Goal: Use online tool/utility: Utilize a website feature to perform a specific function

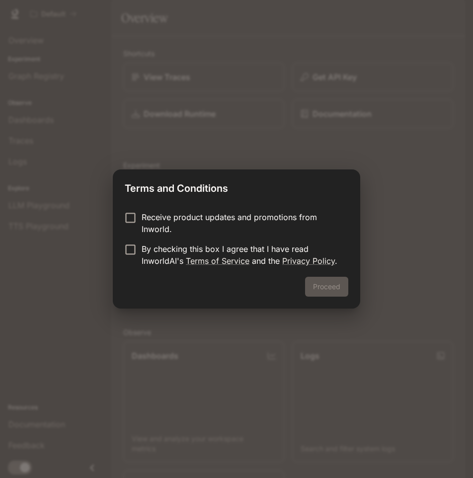
click at [168, 226] on p "Receive product updates and promotions from Inworld." at bounding box center [241, 223] width 199 height 24
click at [156, 257] on p "By checking this box I agree that I have read InworldAI's Terms of Service and …" at bounding box center [241, 255] width 199 height 24
click at [318, 290] on button "Proceed" at bounding box center [326, 287] width 43 height 20
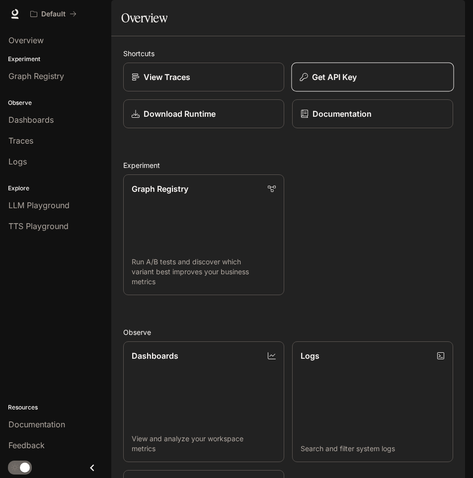
click at [335, 83] on p "Get API Key" at bounding box center [334, 77] width 45 height 12
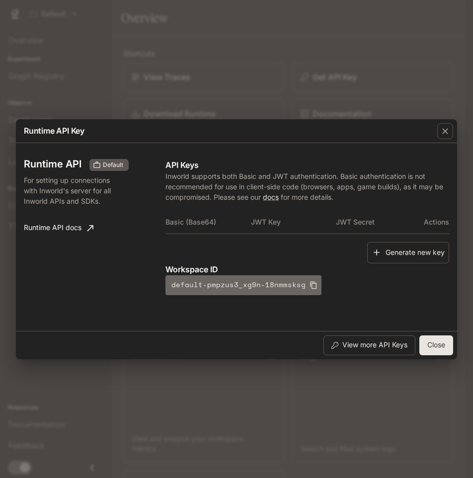
click at [309, 285] on icon "button" at bounding box center [313, 285] width 8 height 8
drag, startPoint x: 453, startPoint y: 343, endPoint x: 442, endPoint y: 344, distance: 11.5
click at [452, 343] on div "View more API Keys Close" at bounding box center [236, 345] width 441 height 28
click at [442, 344] on button "Close" at bounding box center [436, 345] width 34 height 20
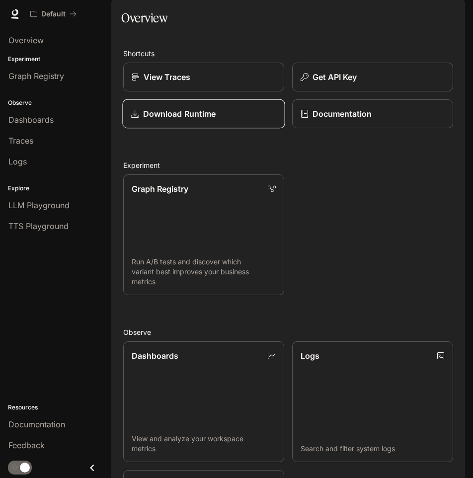
click at [221, 129] on link "Download Runtime" at bounding box center [203, 113] width 162 height 29
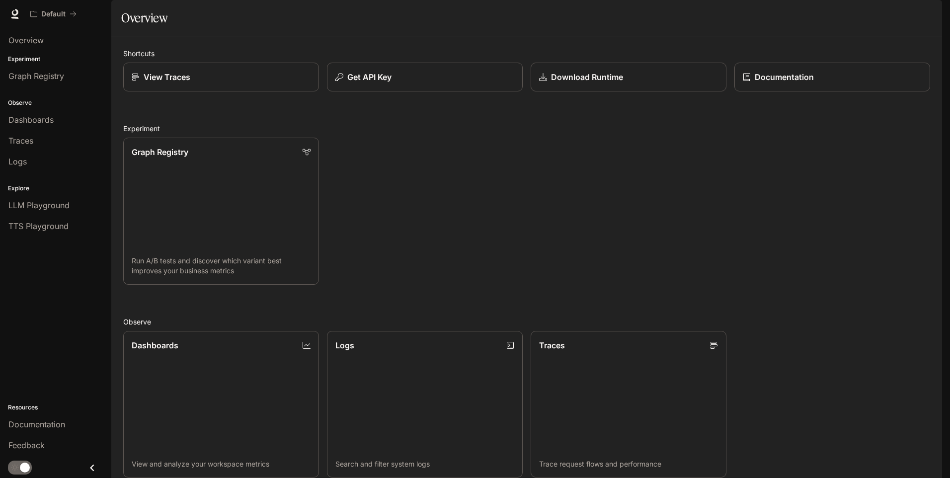
scroll to position [237, 0]
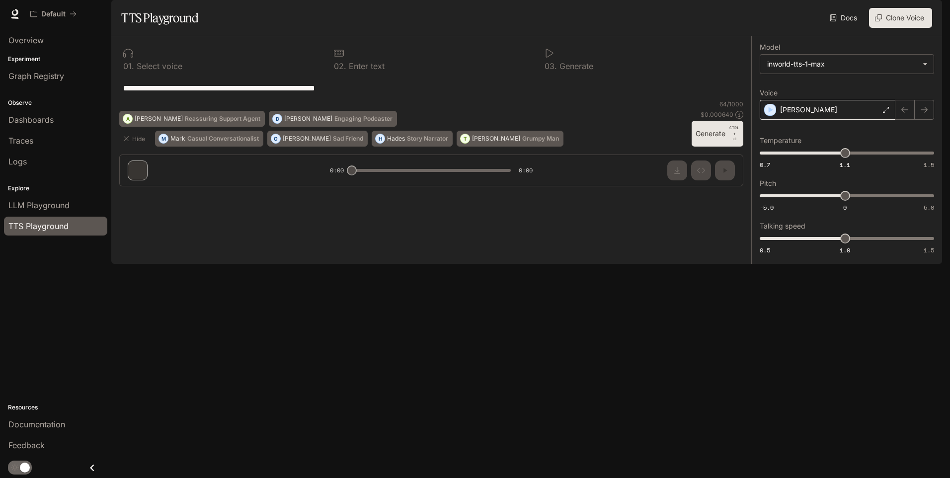
click at [472, 120] on div "[PERSON_NAME]" at bounding box center [827, 110] width 136 height 20
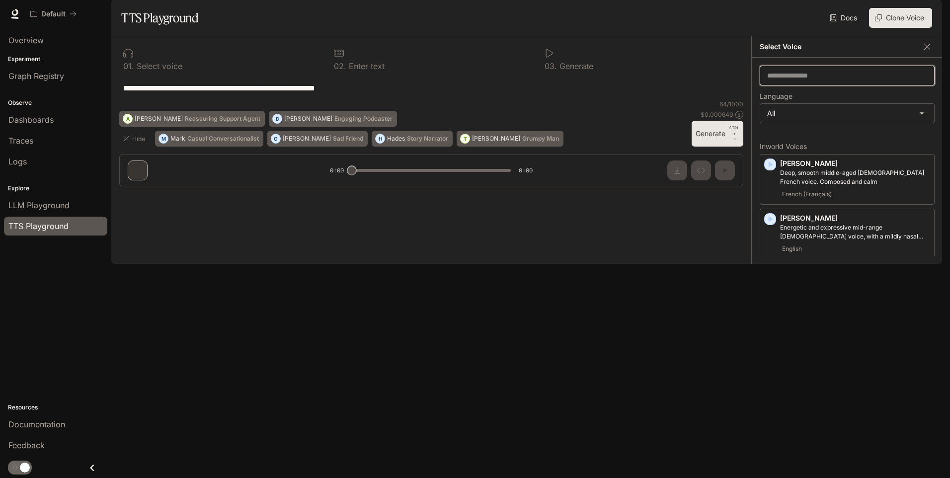
click at [472, 80] on input "text" at bounding box center [847, 76] width 174 height 10
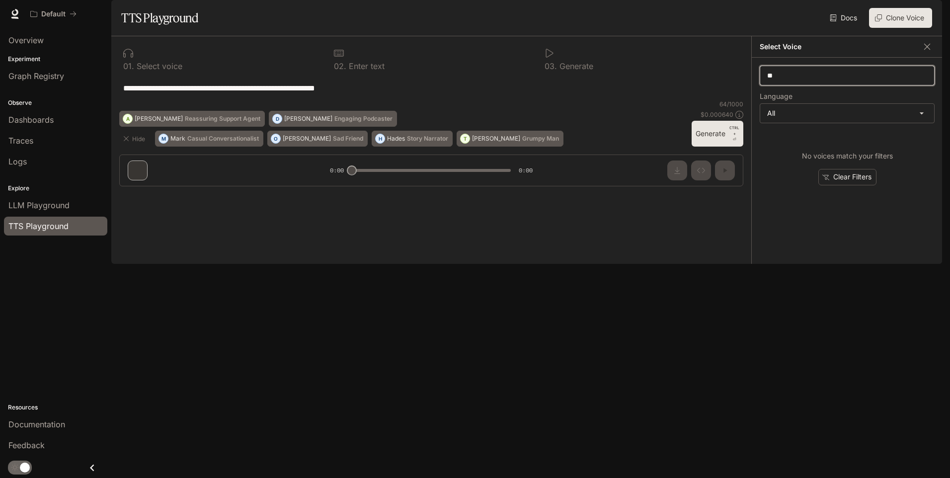
type input "*"
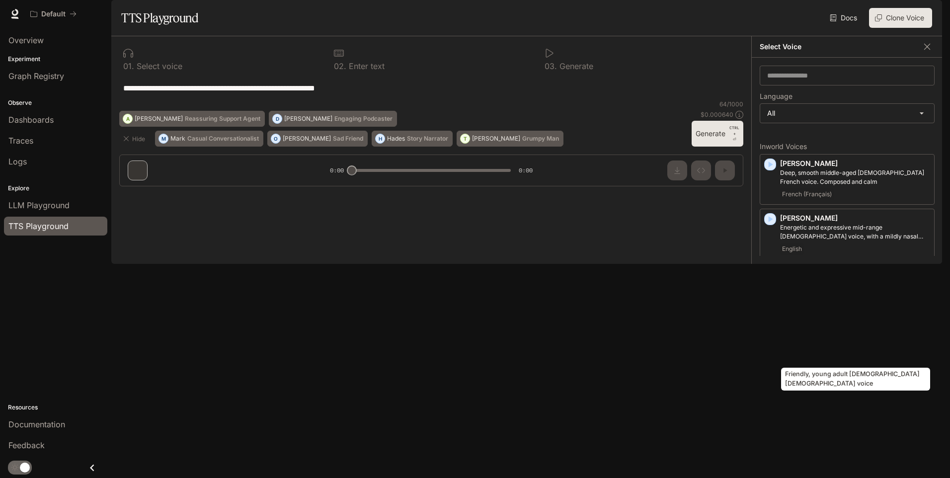
click at [472, 341] on p "Friendly, young adult [DEMOGRAPHIC_DATA] [DEMOGRAPHIC_DATA] voice" at bounding box center [855, 332] width 150 height 18
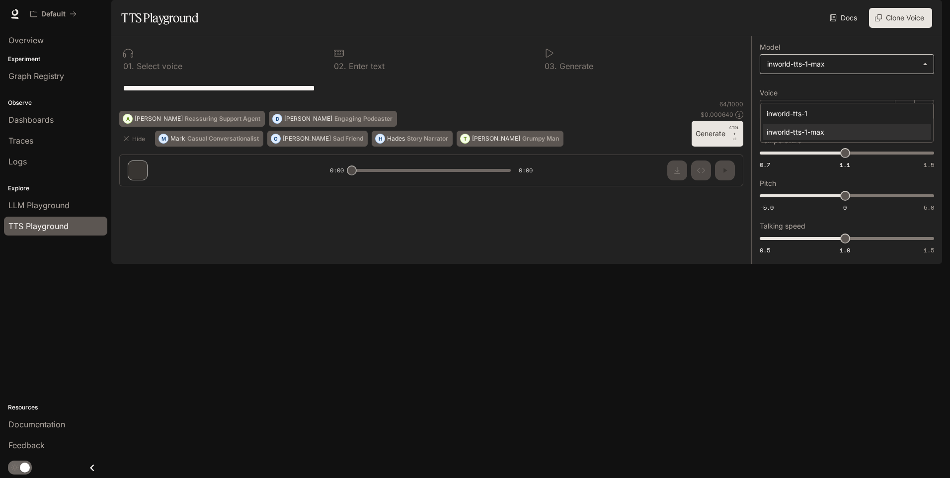
click at [472, 86] on body "**********" at bounding box center [475, 239] width 950 height 478
click at [472, 91] on div at bounding box center [475, 239] width 950 height 478
click at [142, 194] on div "**********" at bounding box center [431, 115] width 640 height 158
click at [342, 58] on icon at bounding box center [339, 53] width 10 height 10
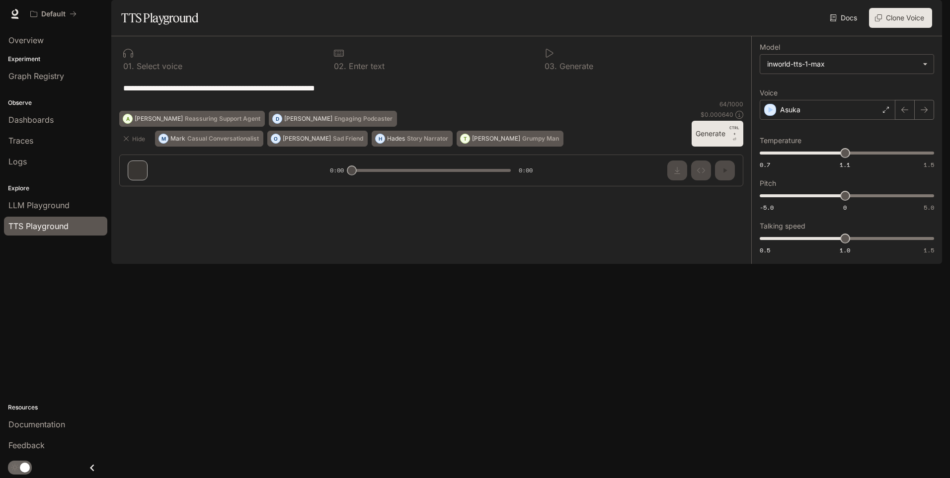
click at [255, 94] on textarea "**********" at bounding box center [431, 87] width 616 height 11
click at [472, 147] on button "Generate CTRL + ⏎" at bounding box center [717, 134] width 52 height 26
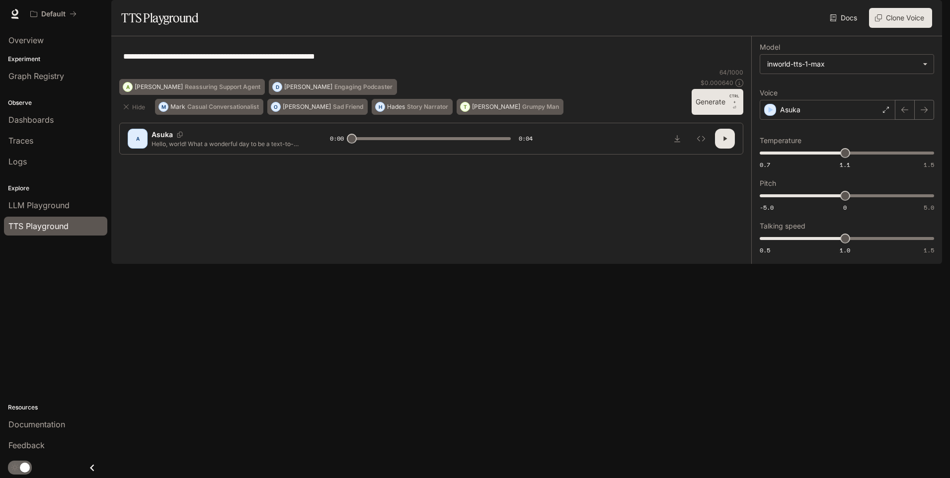
click at [263, 148] on p "Hello, world! What a wonderful day to be a text-to-speech model!" at bounding box center [228, 144] width 154 height 8
click at [289, 148] on p "Hello, world! What a wonderful day to be a text-to-speech model!" at bounding box center [228, 144] width 154 height 8
drag, startPoint x: 289, startPoint y: 451, endPoint x: 285, endPoint y: 454, distance: 5.4
click at [285, 148] on p "Hello, world! What a wonderful day to be a text-to-speech model!" at bounding box center [228, 144] width 154 height 8
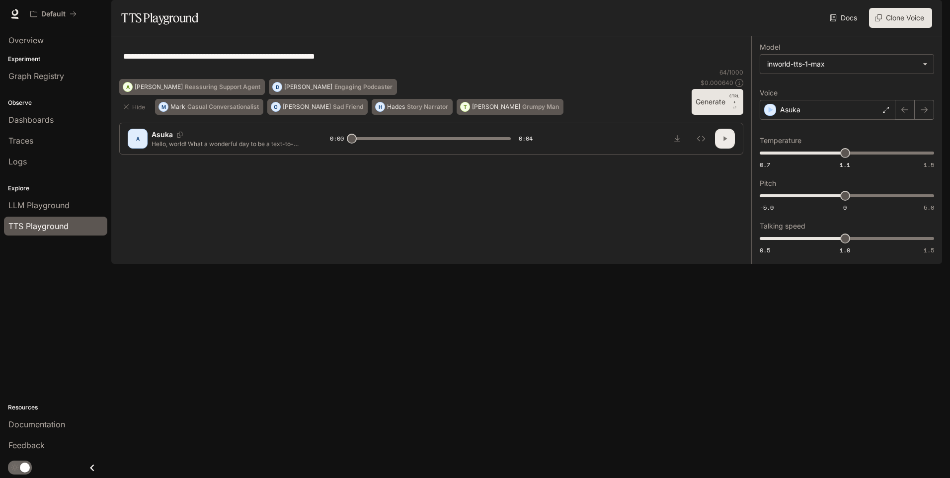
click at [472, 143] on icon "button" at bounding box center [725, 139] width 8 height 8
click at [472, 149] on button "button" at bounding box center [725, 139] width 20 height 20
type input "*"
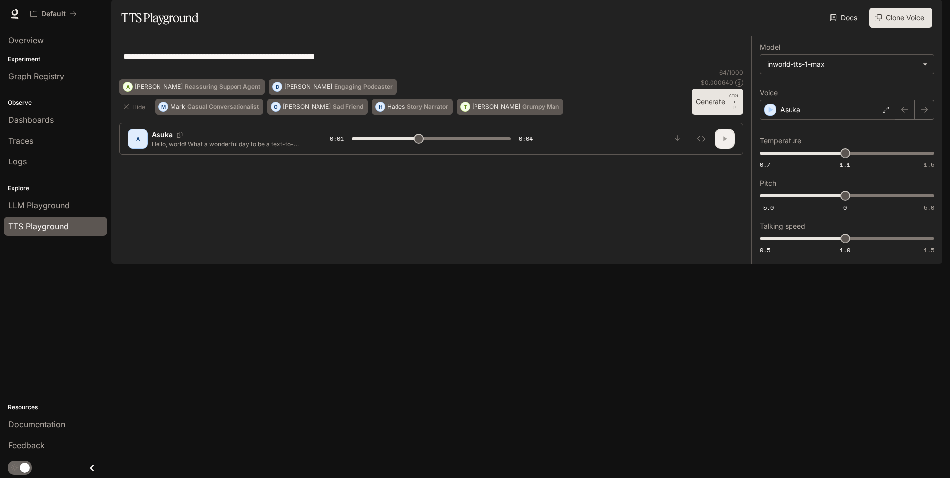
click at [472, 149] on button "button" at bounding box center [725, 139] width 20 height 20
click at [472, 143] on icon "button" at bounding box center [725, 139] width 8 height 8
type input "*"
click at [472, 120] on div "Asuka" at bounding box center [827, 110] width 136 height 20
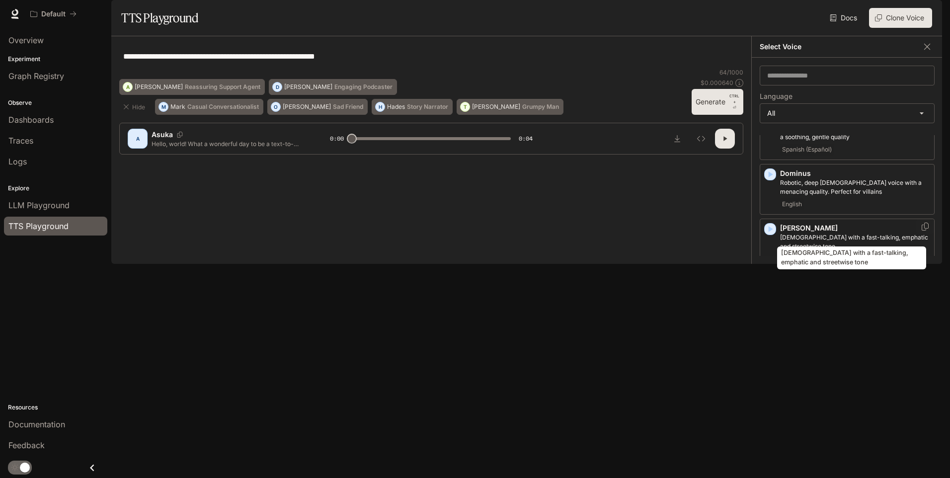
scroll to position [447, 0]
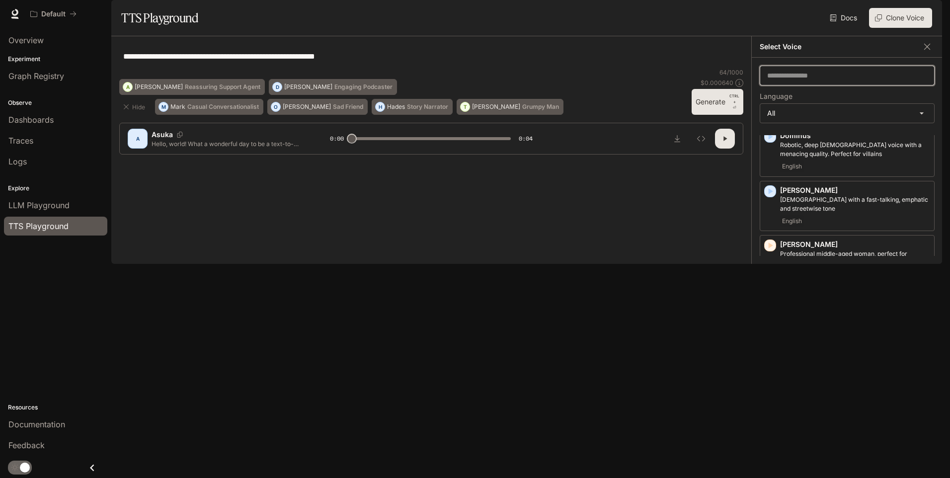
click at [472, 80] on input "text" at bounding box center [847, 76] width 174 height 10
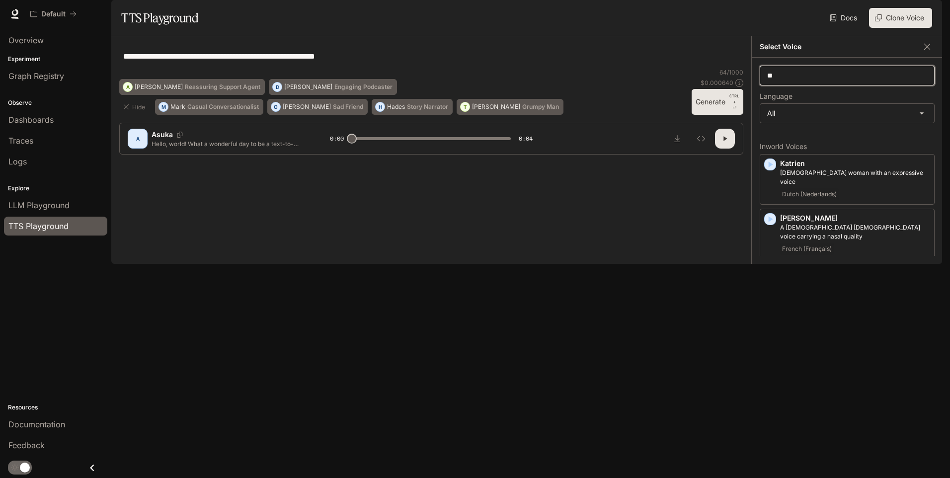
type input "*"
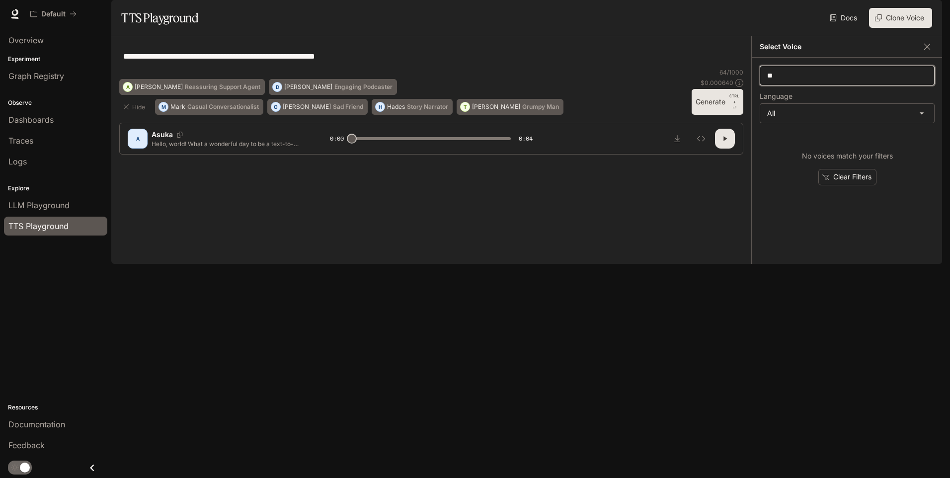
type input "*"
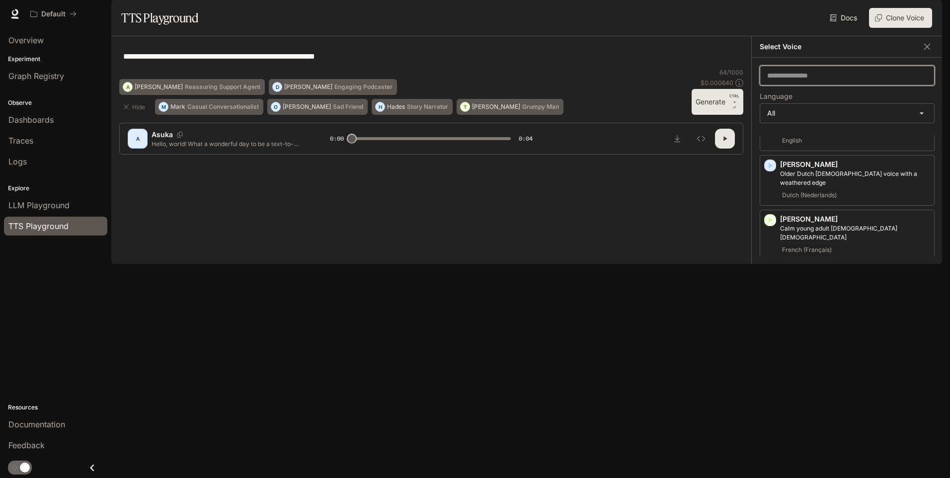
scroll to position [596, 0]
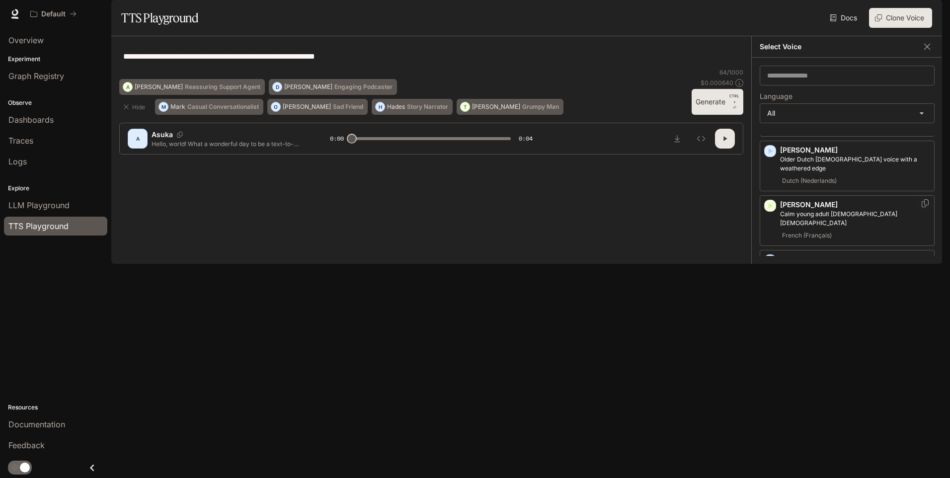
click at [472, 234] on div "French (Français)" at bounding box center [855, 235] width 150 height 12
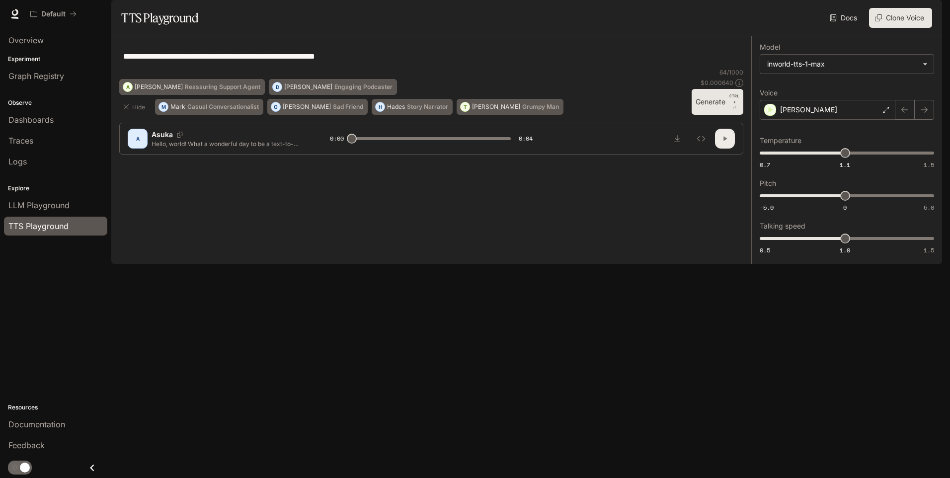
click at [472, 149] on button "button" at bounding box center [725, 139] width 20 height 20
click at [472, 115] on button "Generate CTRL + ⏎" at bounding box center [717, 102] width 52 height 26
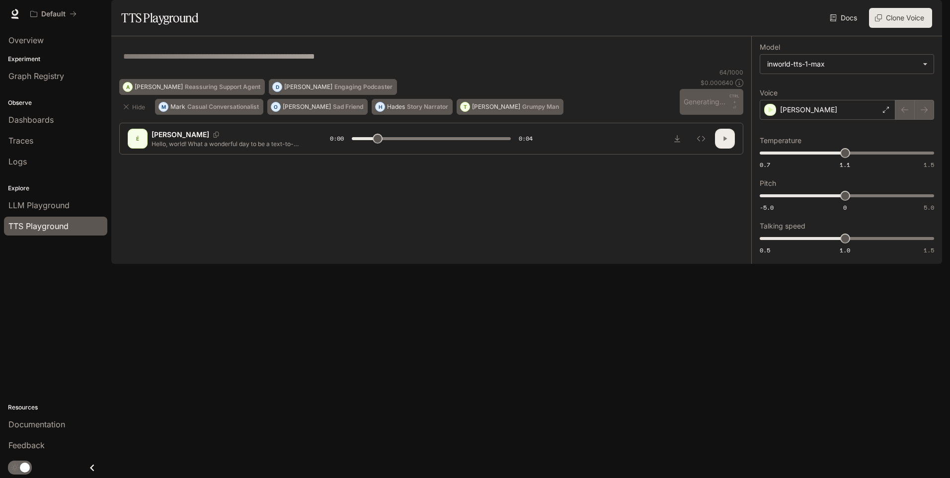
click at [472, 149] on button "button" at bounding box center [725, 139] width 20 height 20
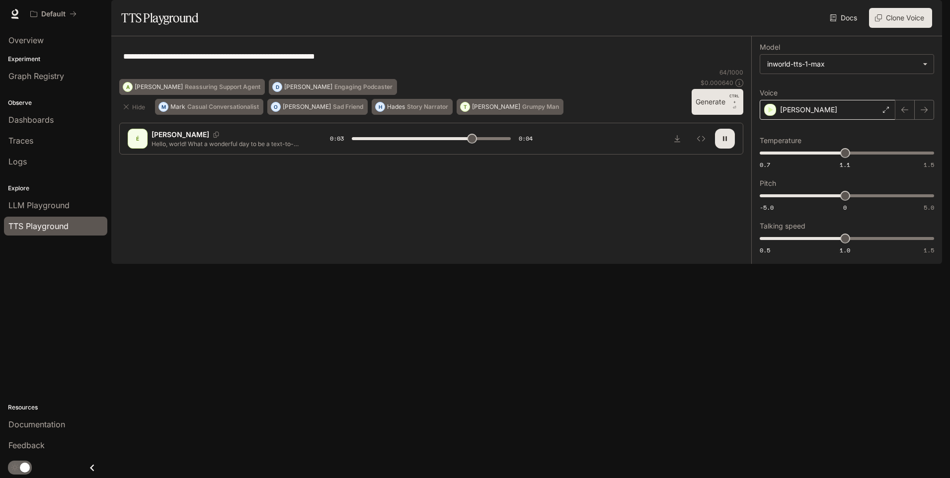
click at [472, 120] on div "[PERSON_NAME]" at bounding box center [827, 110] width 136 height 20
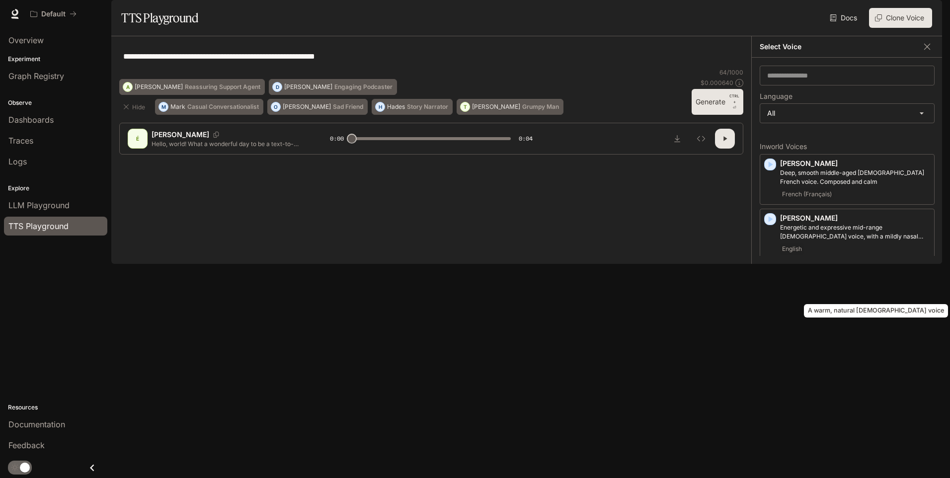
scroll to position [50, 0]
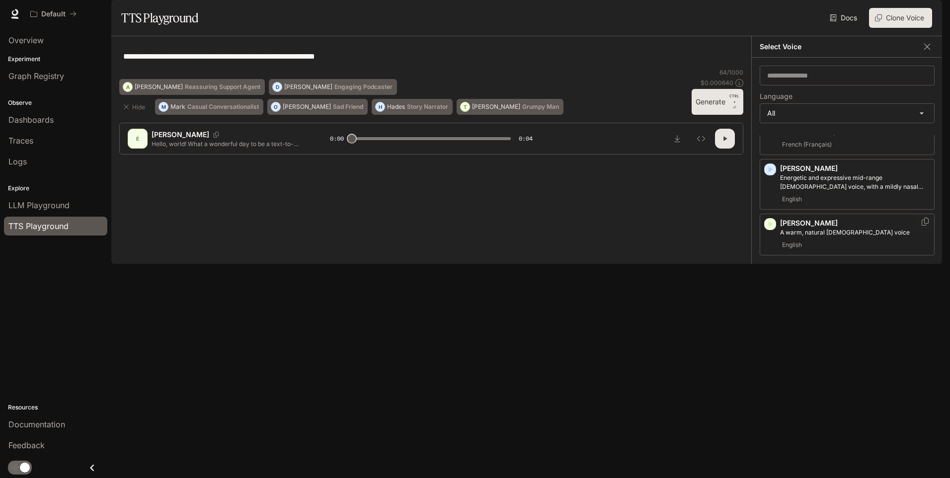
click at [472, 251] on div "[PERSON_NAME] A warm, natural [DEMOGRAPHIC_DATA] voice English" at bounding box center [855, 234] width 150 height 33
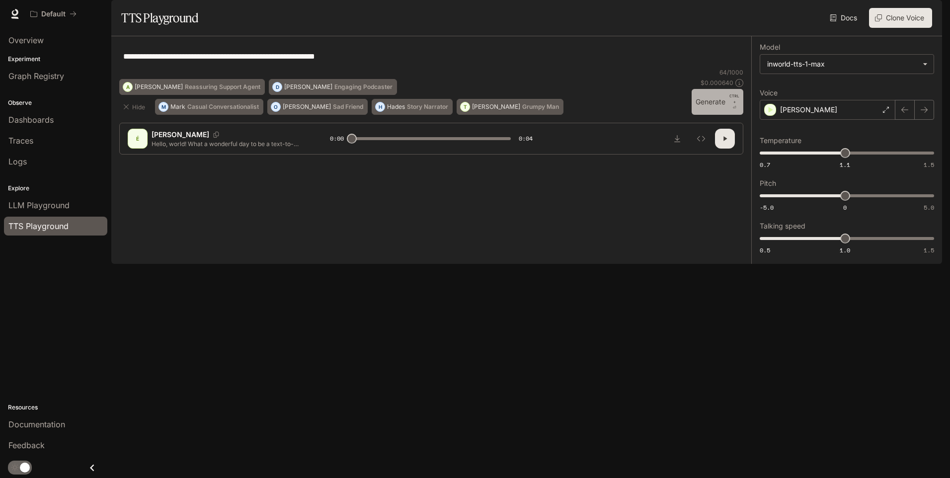
click at [472, 115] on button "Generate CTRL + ⏎" at bounding box center [717, 102] width 52 height 26
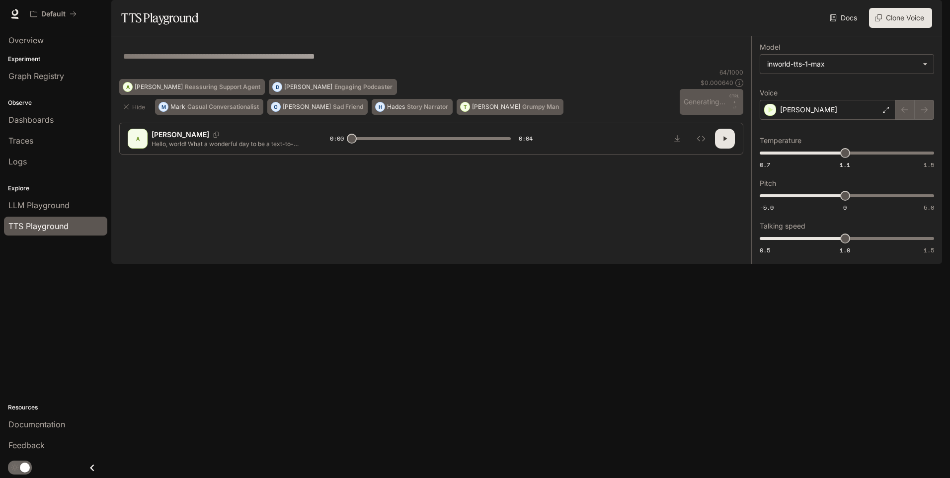
click at [472, 143] on icon "button" at bounding box center [725, 139] width 8 height 8
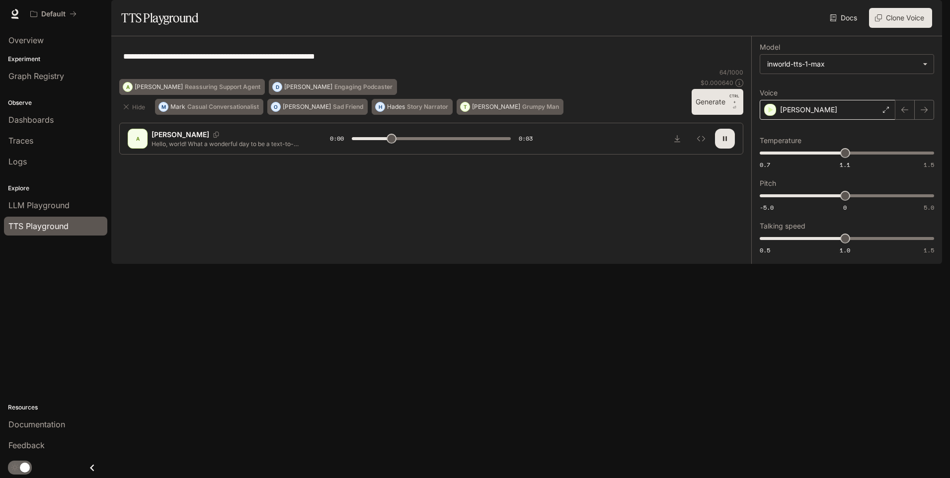
click at [472, 120] on div "[PERSON_NAME]" at bounding box center [827, 110] width 136 height 20
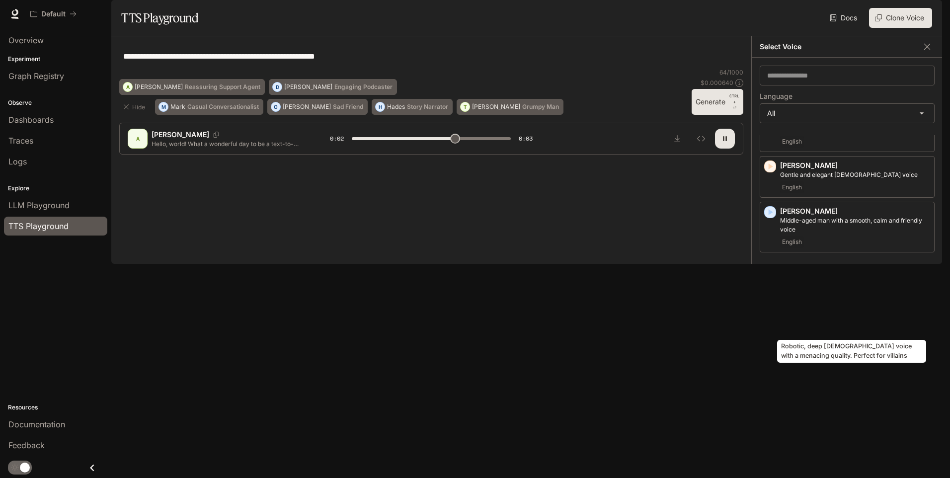
scroll to position [298, 0]
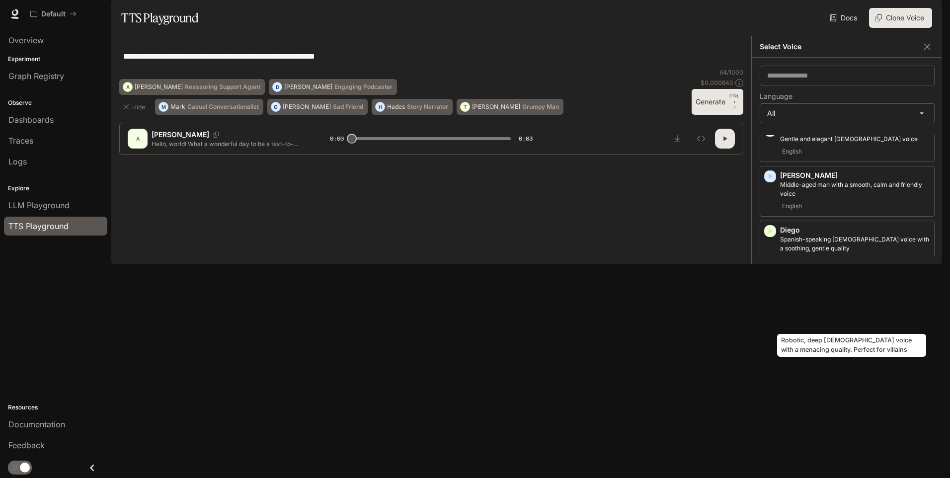
click at [472, 307] on p "Robotic, deep [DEMOGRAPHIC_DATA] voice with a menacing quality. Perfect for vil…" at bounding box center [855, 299] width 150 height 18
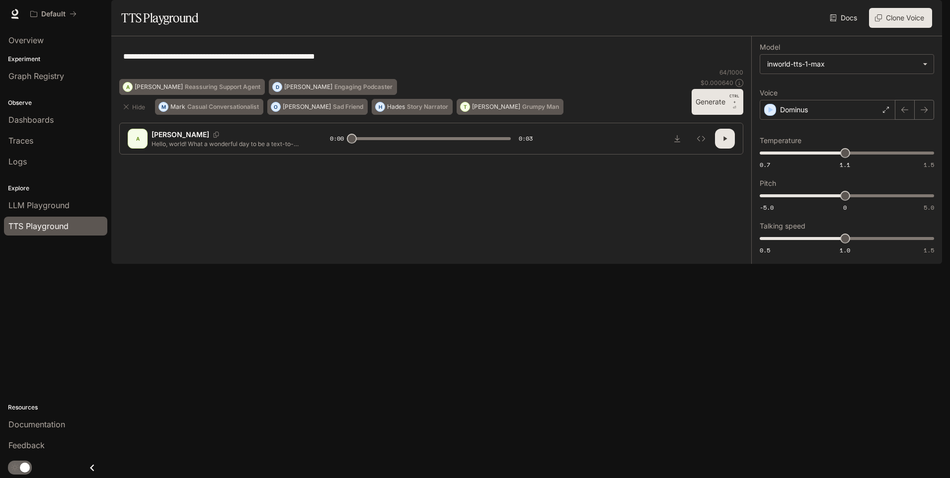
click at [472, 115] on button "Generate CTRL + ⏎" at bounding box center [717, 102] width 52 height 26
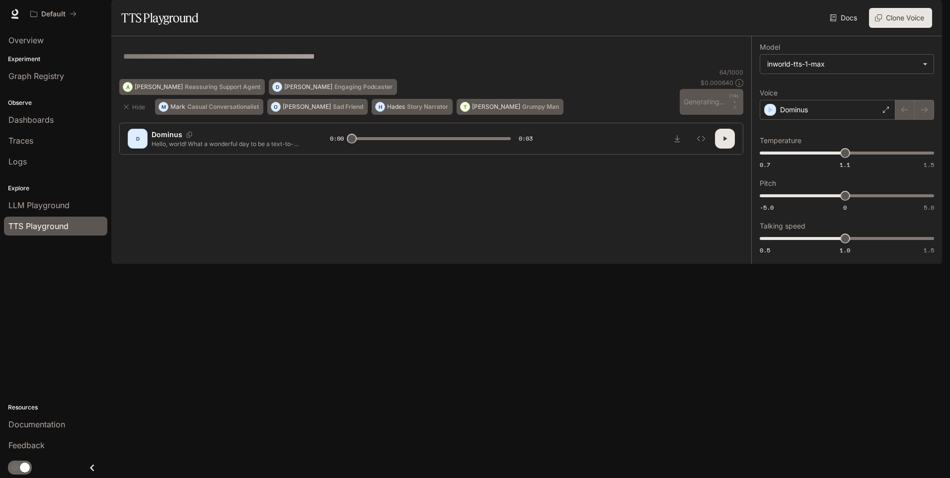
click at [472, 149] on button "button" at bounding box center [725, 139] width 20 height 20
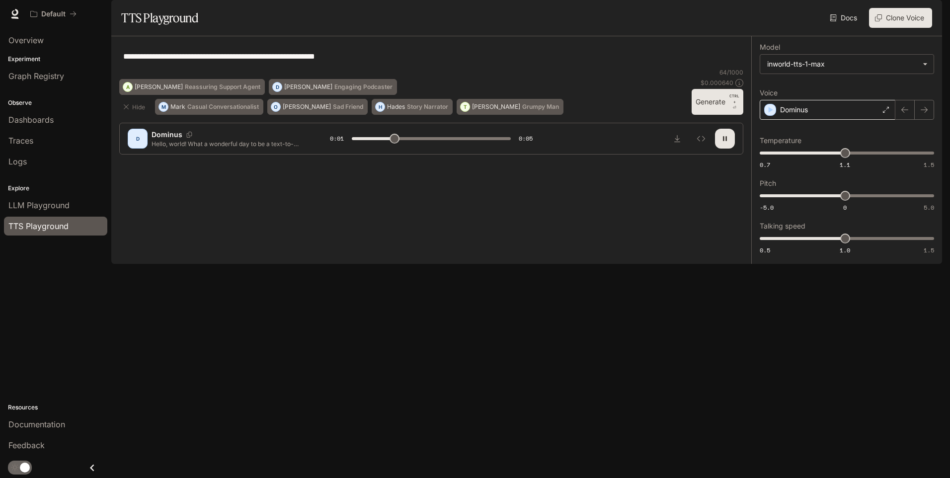
click at [472, 115] on p "Dominus" at bounding box center [794, 110] width 28 height 10
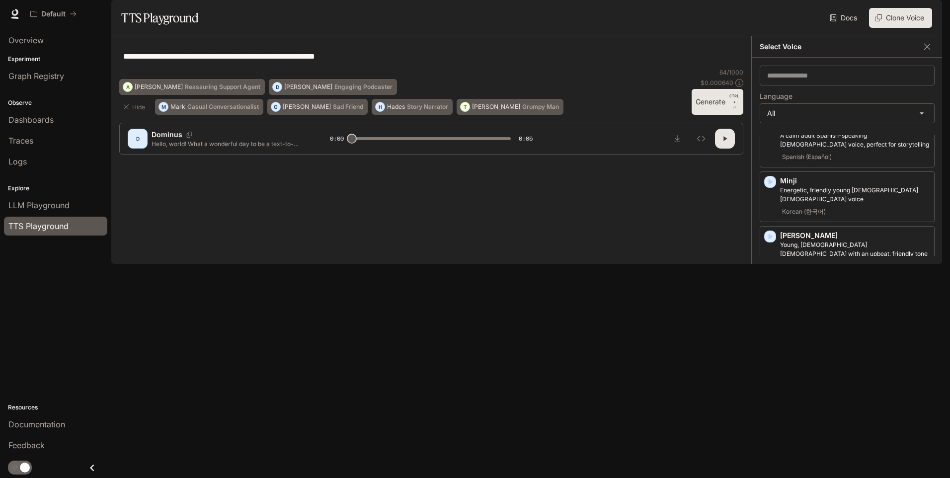
scroll to position [1589, 0]
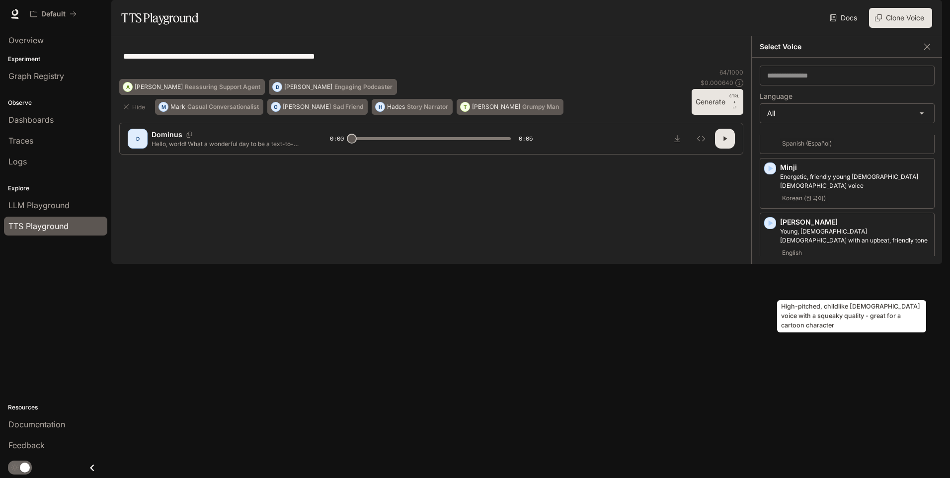
click at [472, 336] on p "High-pitched, childlike [DEMOGRAPHIC_DATA] voice with a squeaky quality - great…" at bounding box center [855, 345] width 150 height 18
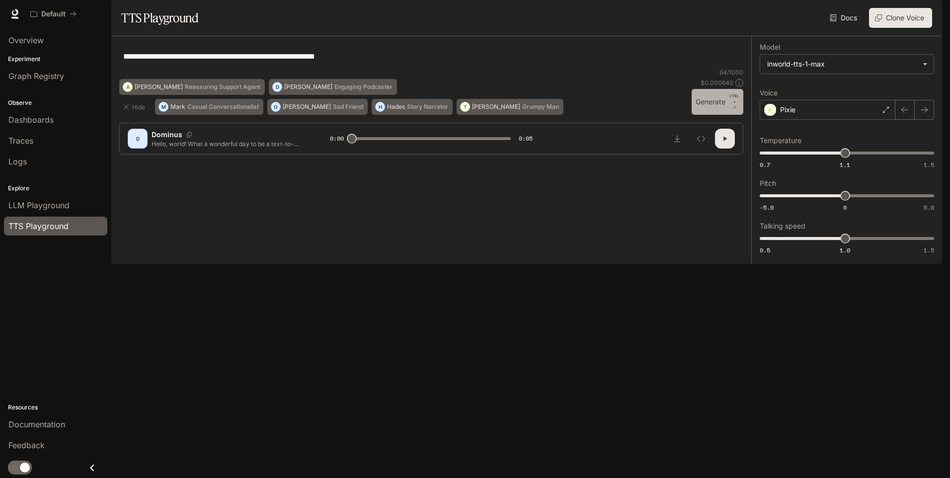
click at [472, 115] on button "Generate CTRL + ⏎" at bounding box center [717, 102] width 52 height 26
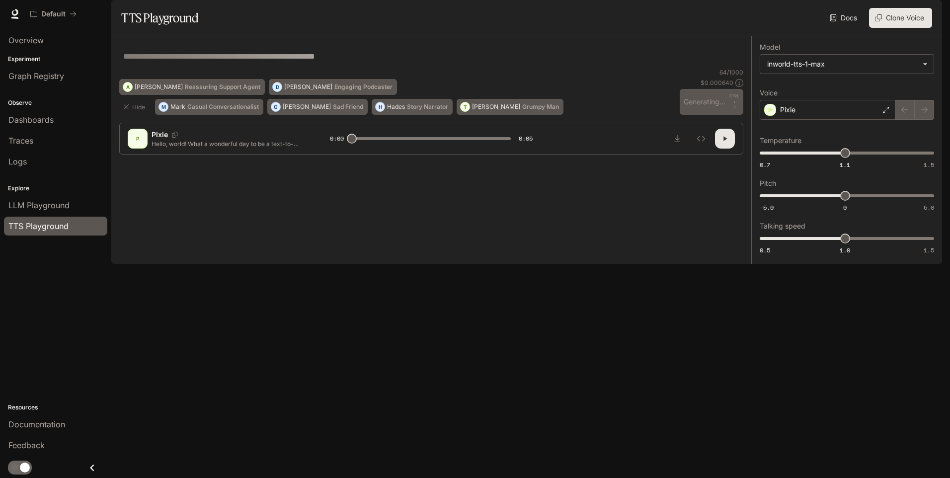
click at [472, 141] on icon "button" at bounding box center [724, 139] width 3 height 4
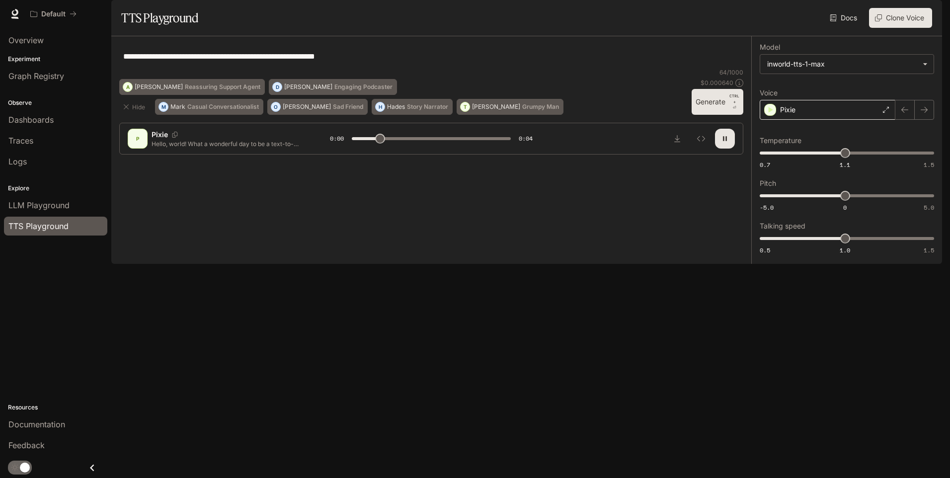
click at [472, 120] on div "Pixie" at bounding box center [827, 110] width 136 height 20
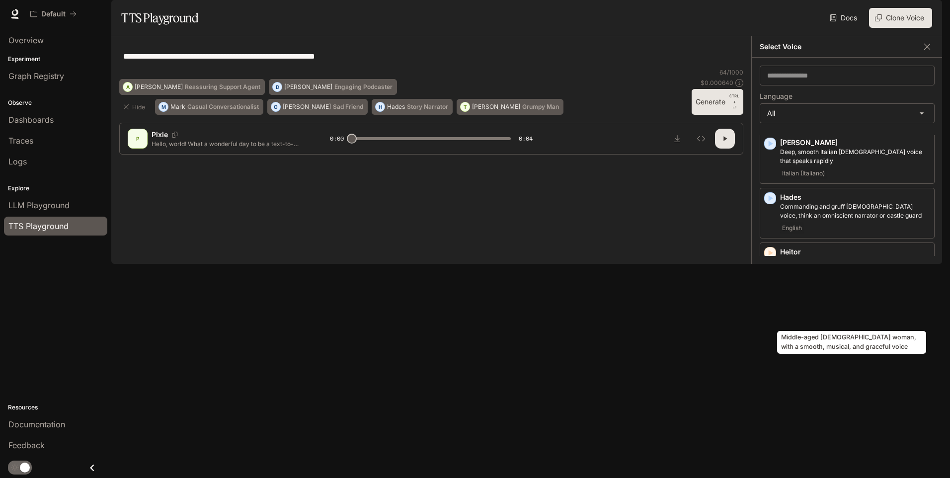
scroll to position [695, 0]
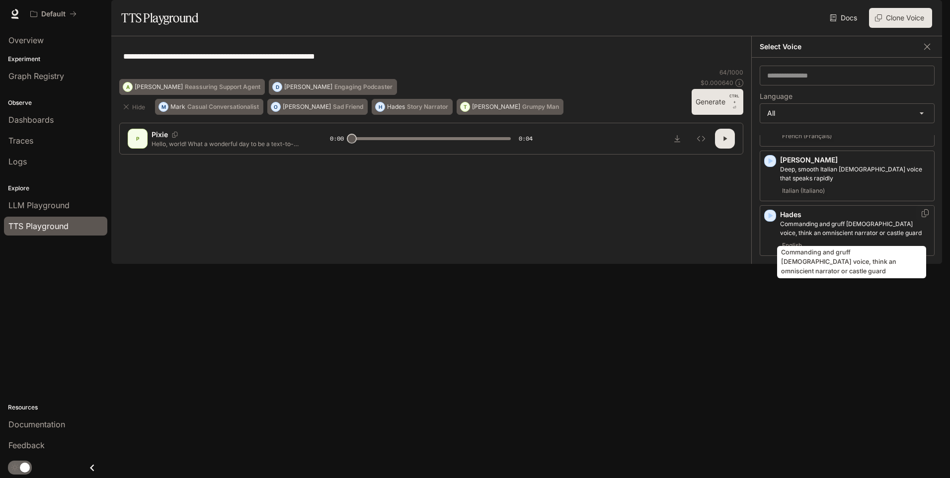
click at [472, 234] on p "Commanding and gruff [DEMOGRAPHIC_DATA] voice, think an omniscient narrator or …" at bounding box center [855, 229] width 150 height 18
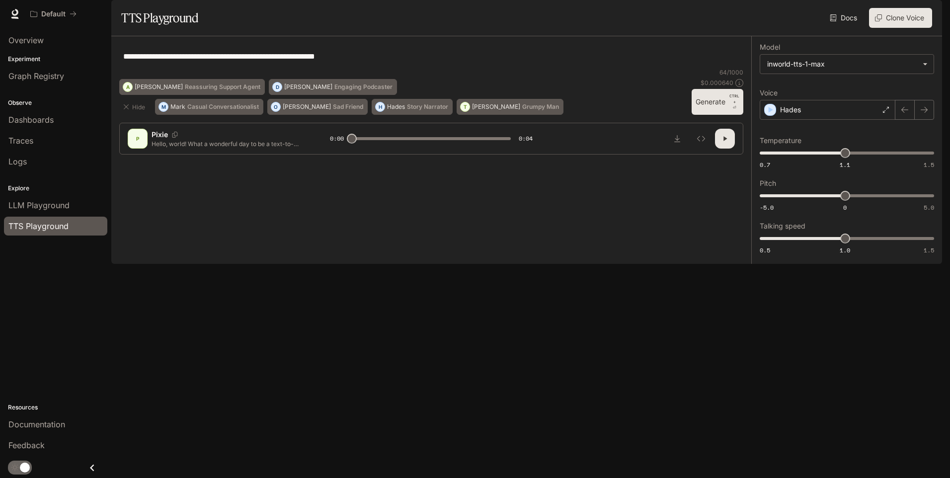
click at [472, 115] on button "Generate CTRL + ⏎" at bounding box center [717, 102] width 52 height 26
click at [472, 120] on div "Hades" at bounding box center [827, 110] width 136 height 20
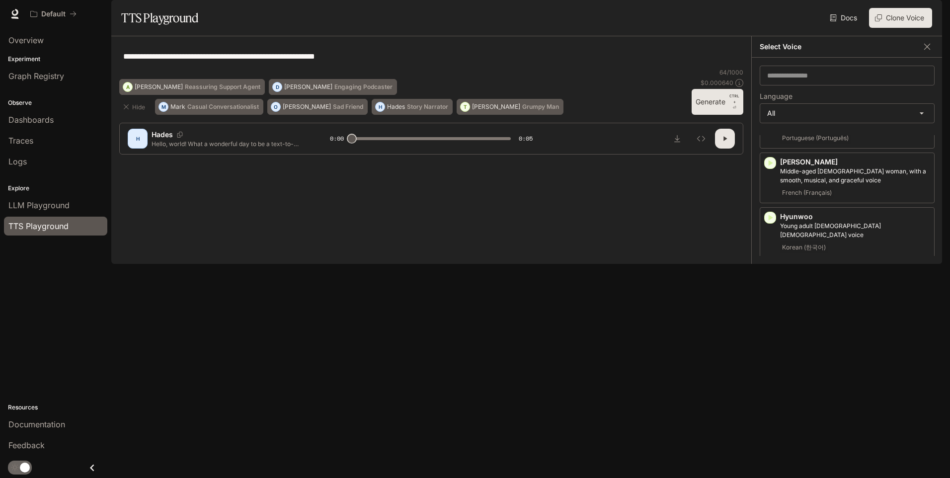
scroll to position [795, 0]
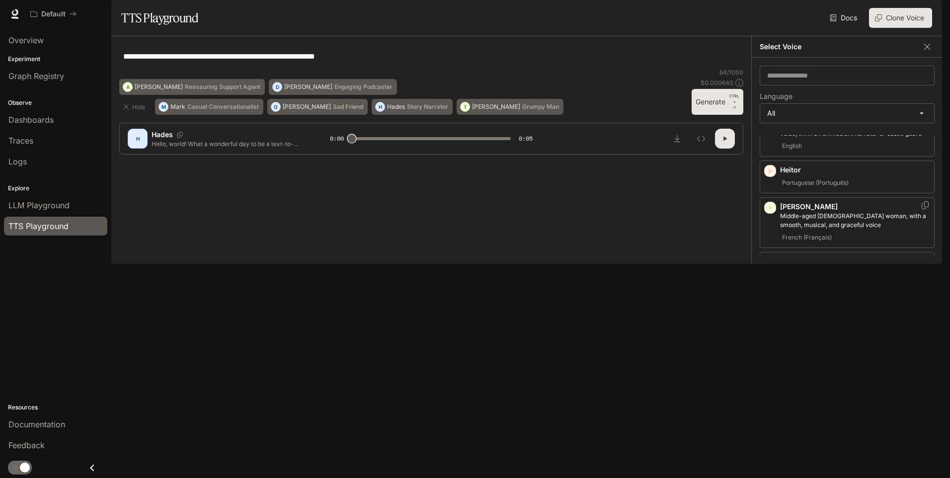
click at [472, 233] on div "French (Français)" at bounding box center [855, 237] width 150 height 12
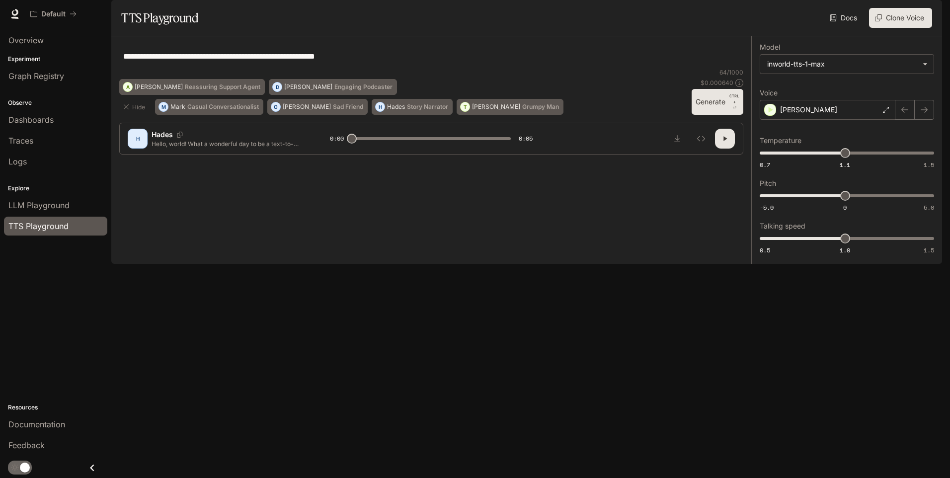
click at [472, 115] on button "Generate CTRL + ⏎" at bounding box center [717, 102] width 52 height 26
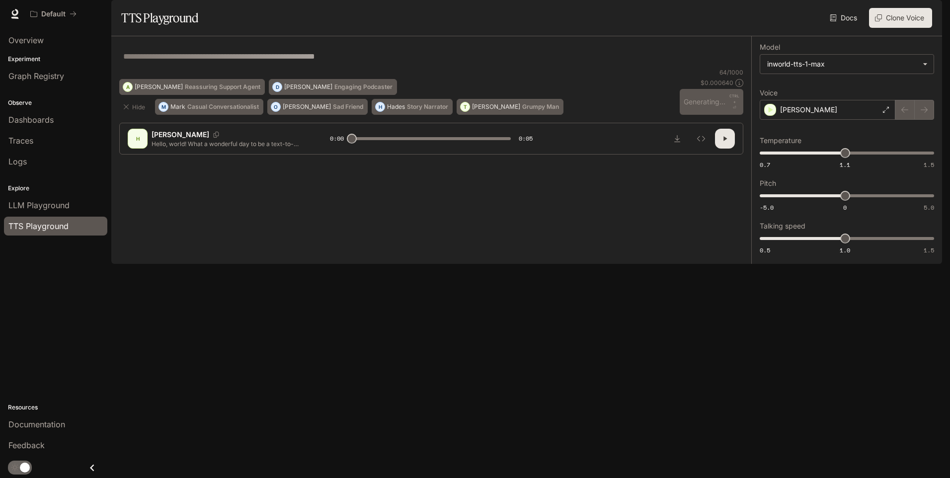
click at [472, 141] on icon "button" at bounding box center [724, 139] width 3 height 4
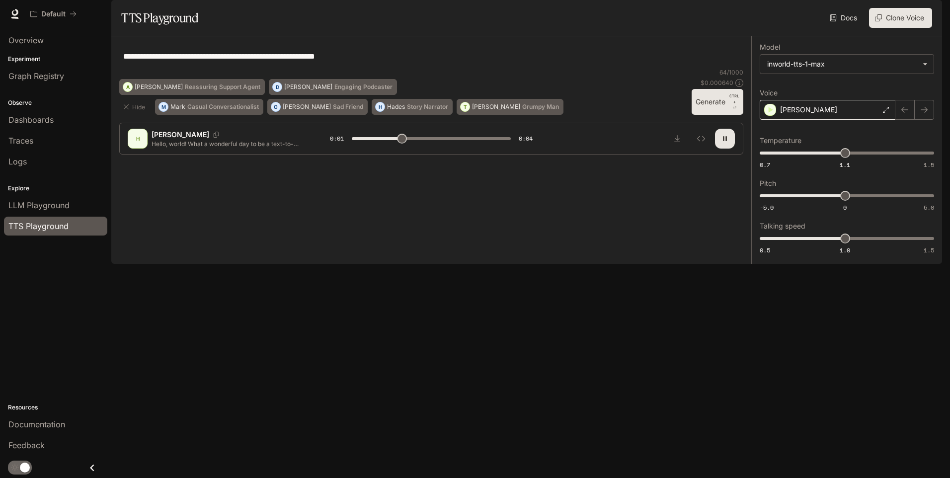
click at [472, 120] on div "[PERSON_NAME]" at bounding box center [827, 110] width 136 height 20
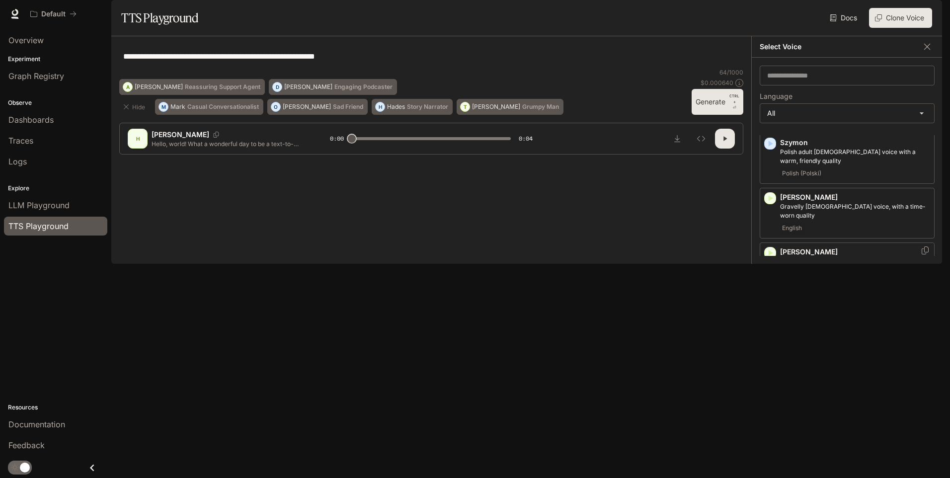
scroll to position [2237, 0]
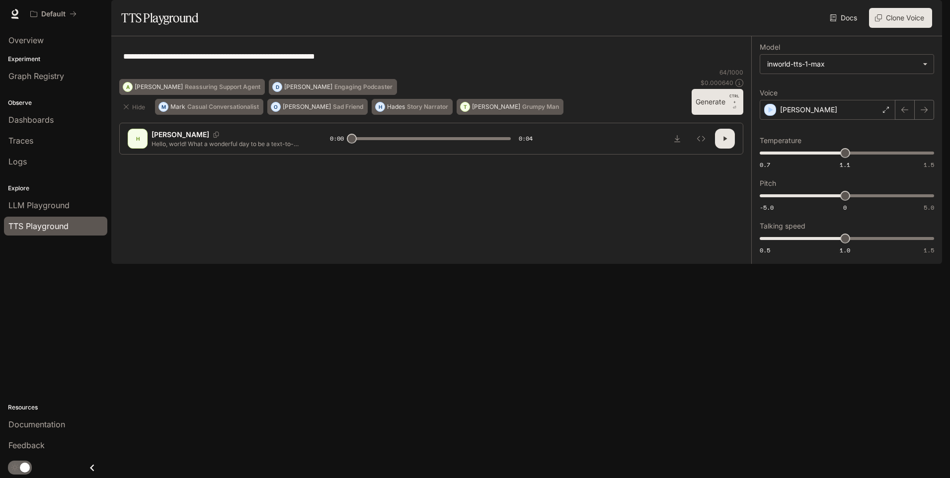
click at [472, 115] on button "Generate CTRL + ⏎" at bounding box center [717, 102] width 52 height 26
click at [472, 143] on icon "button" at bounding box center [725, 139] width 8 height 8
click at [472, 149] on button "button" at bounding box center [725, 139] width 20 height 20
type input "*"
click at [54, 210] on span "LLM Playground" at bounding box center [38, 205] width 61 height 12
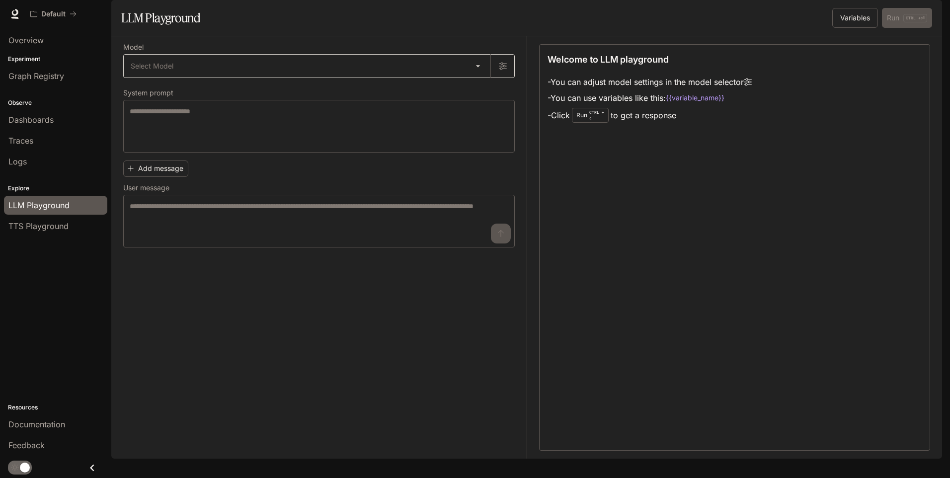
click at [342, 93] on body "Skip to main content Default Documentation Documentation Portal Overview Experi…" at bounding box center [475, 239] width 950 height 478
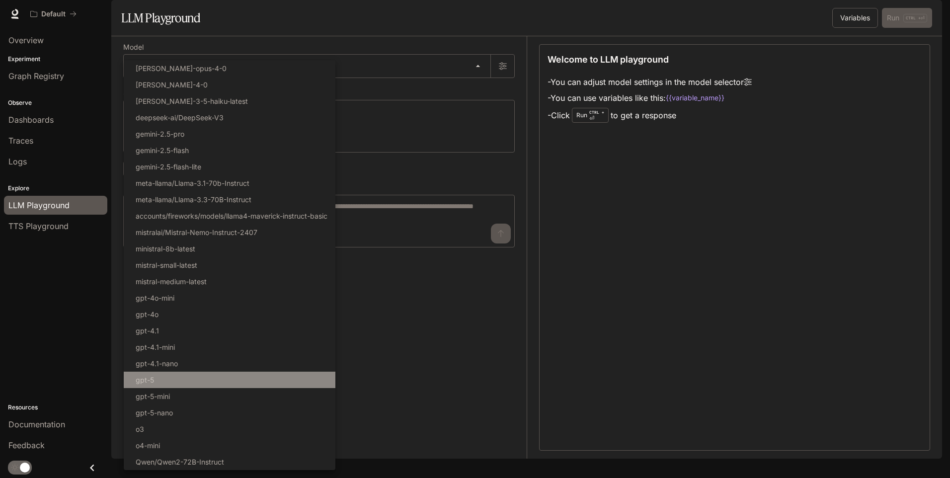
click at [207, 384] on li "gpt-5" at bounding box center [230, 380] width 212 height 16
type input "*****"
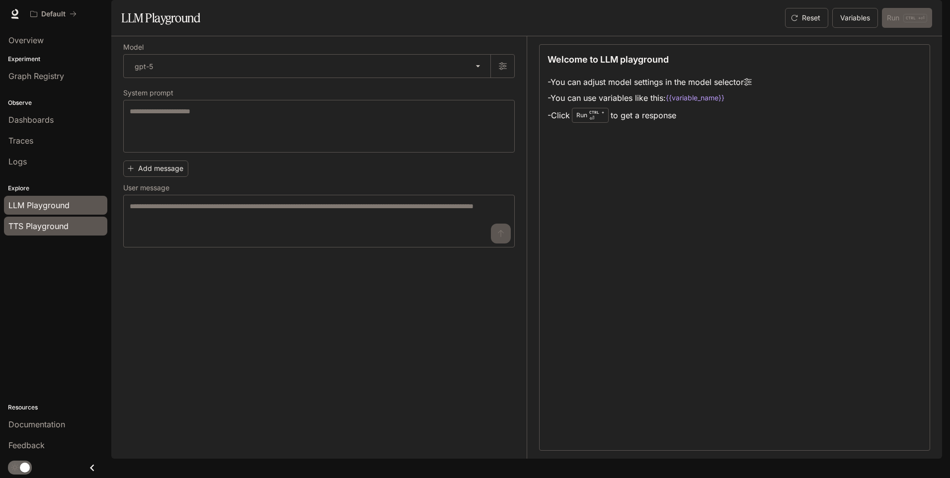
click at [38, 226] on span "TTS Playground" at bounding box center [38, 226] width 60 height 12
